Goal: Transaction & Acquisition: Purchase product/service

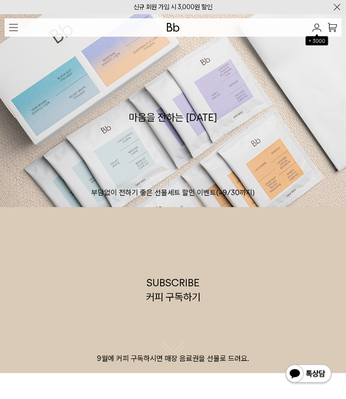
click at [0, 0] on p "SHOP" at bounding box center [0, 0] width 0 height 0
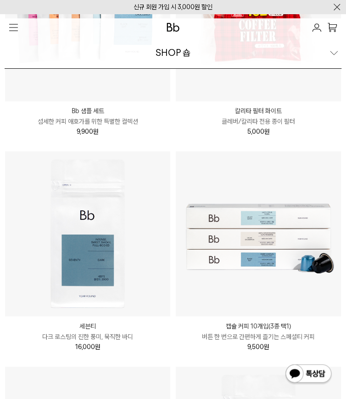
scroll to position [1220, 0]
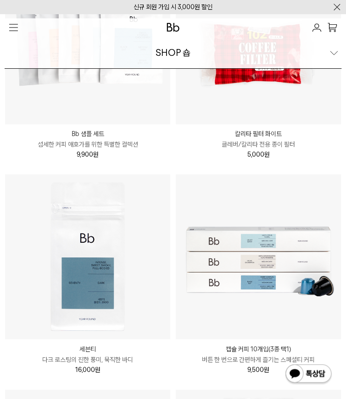
click at [0, 0] on link "ALL" at bounding box center [0, 0] width 0 height 0
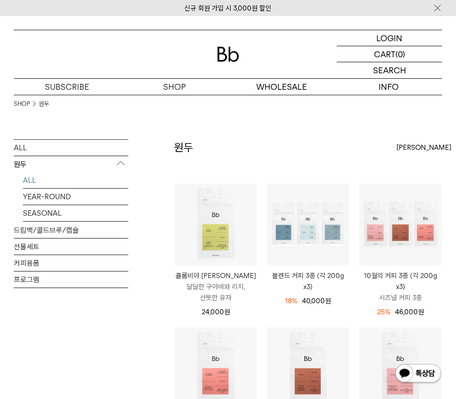
click at [323, 155] on div "원두 상품 12 개 최신순 최신순 인기순 낮은가격순" at bounding box center [308, 161] width 268 height 44
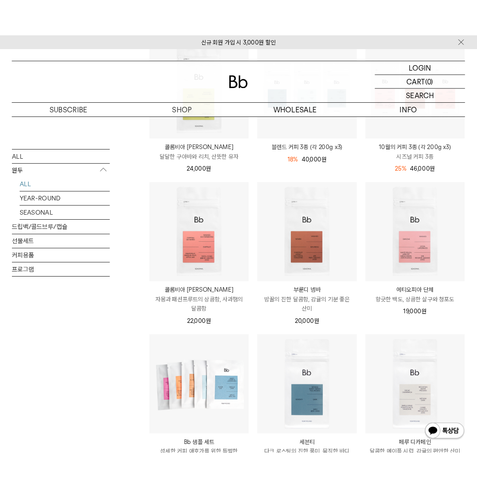
scroll to position [204, 0]
